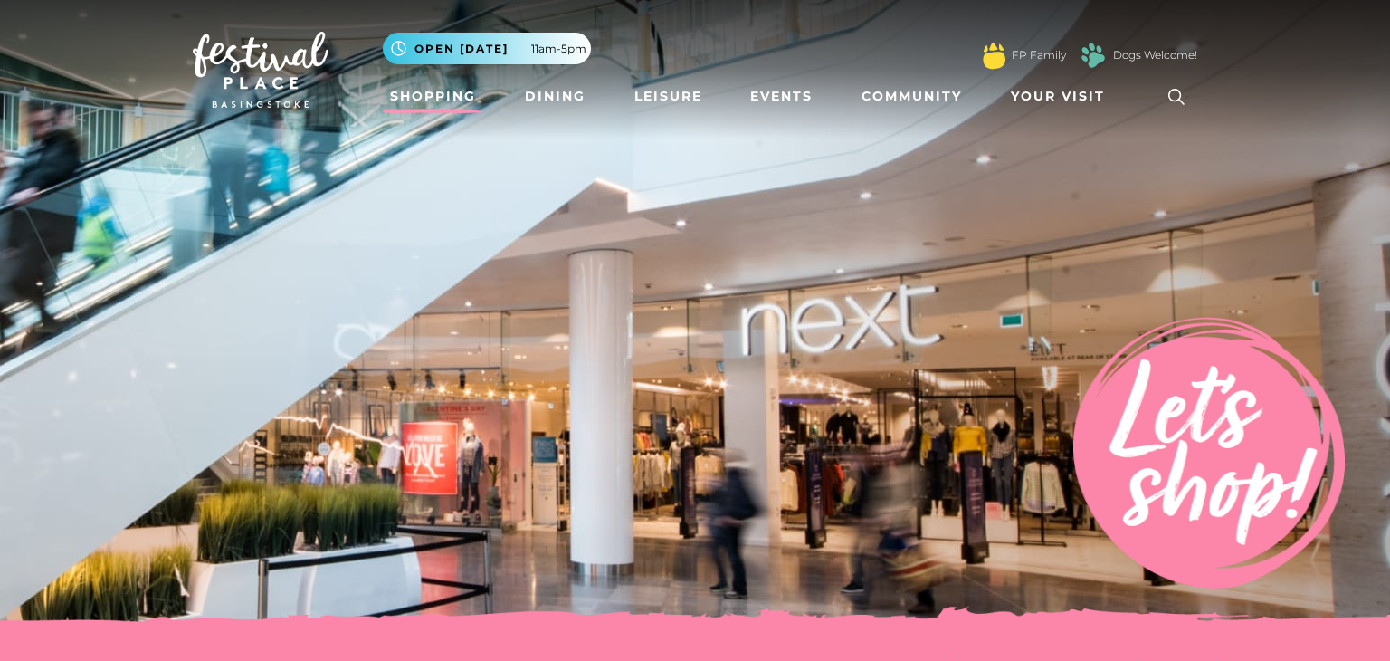
click at [1166, 91] on icon at bounding box center [1176, 96] width 27 height 27
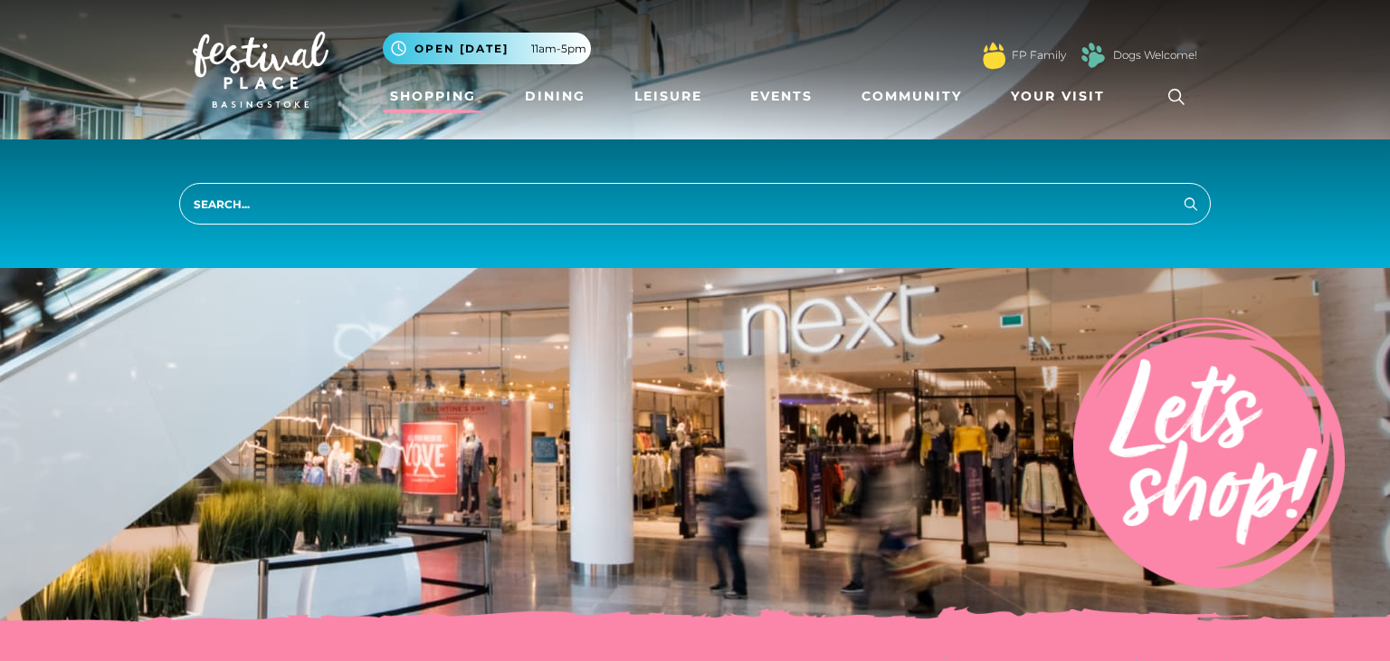
click at [642, 200] on input "search" at bounding box center [695, 204] width 1032 height 42
type input "is festival place air conditioned"
click at [1186, 205] on icon "submit" at bounding box center [1191, 204] width 22 height 22
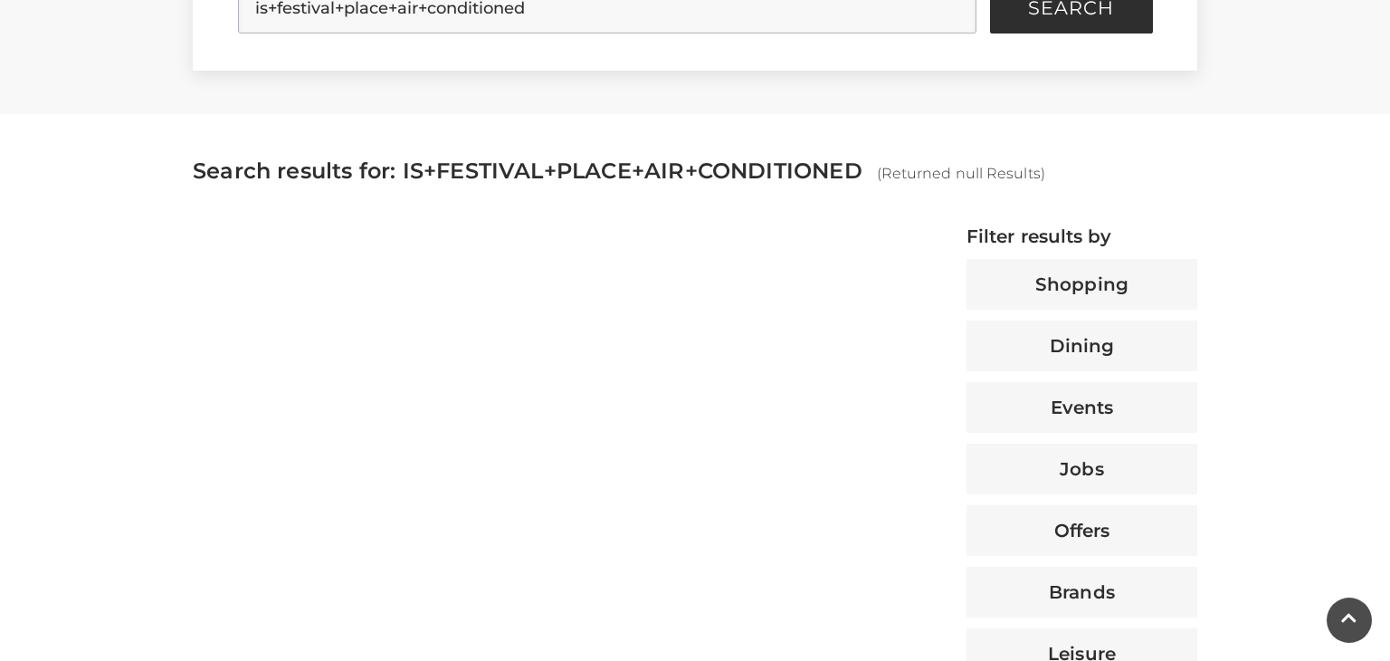
scroll to position [557, 0]
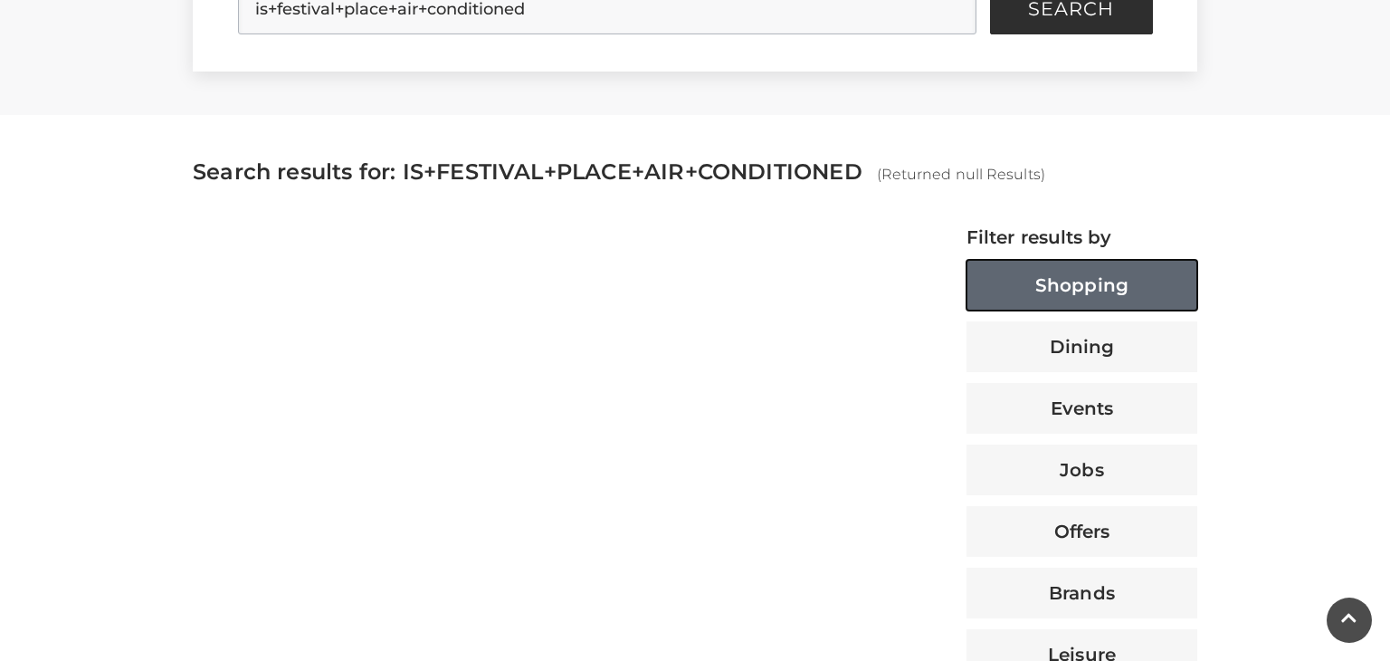
click at [1129, 295] on button "Shopping" at bounding box center [1082, 285] width 231 height 51
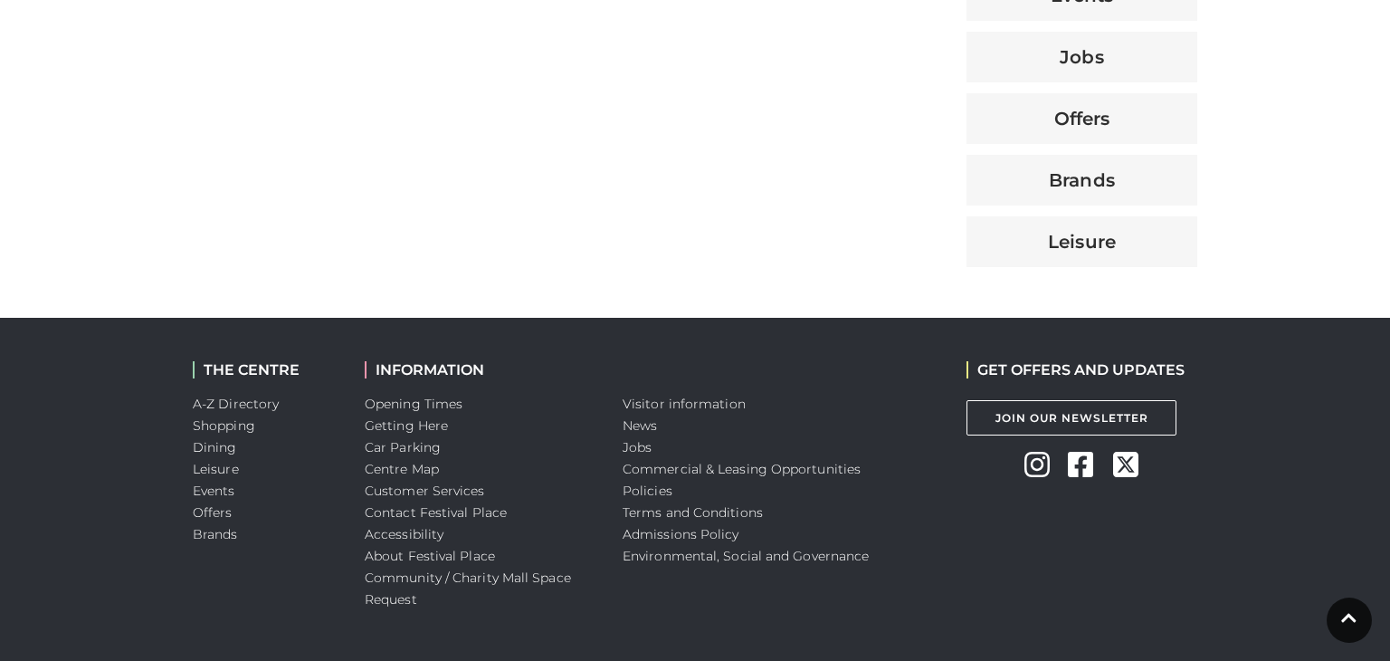
scroll to position [972, 0]
